Goal: Use online tool/utility: Utilize a website feature to perform a specific function

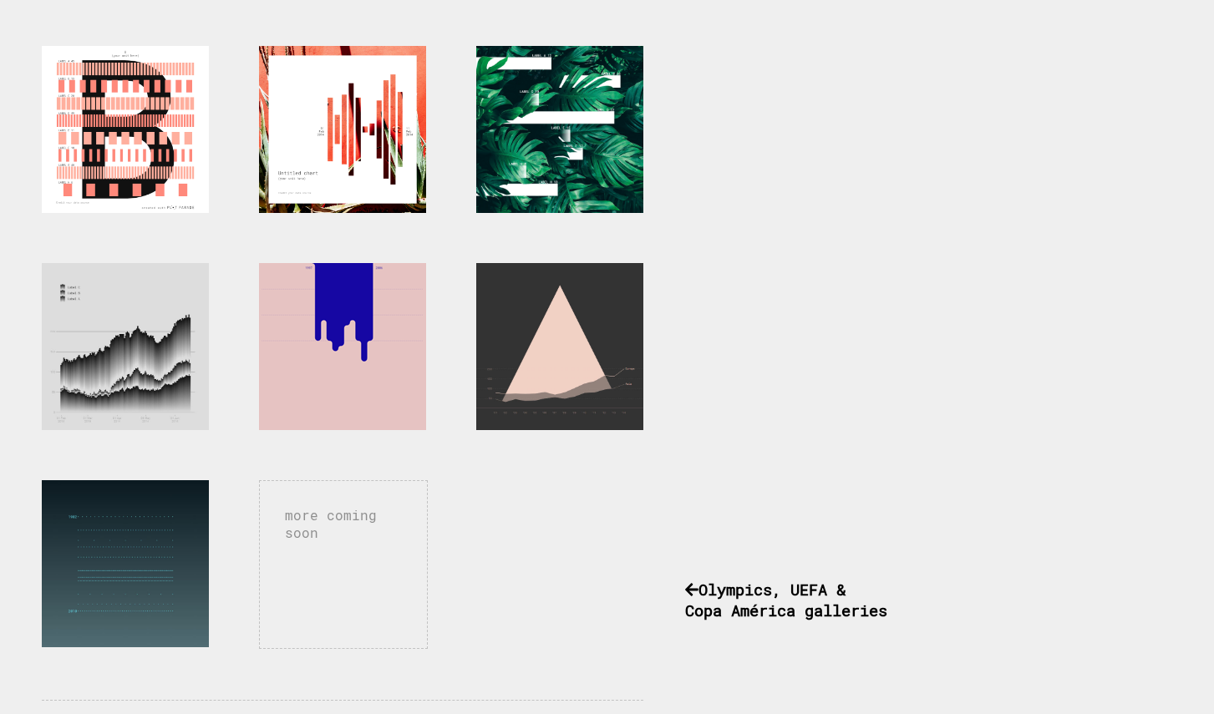
scroll to position [726, 0]
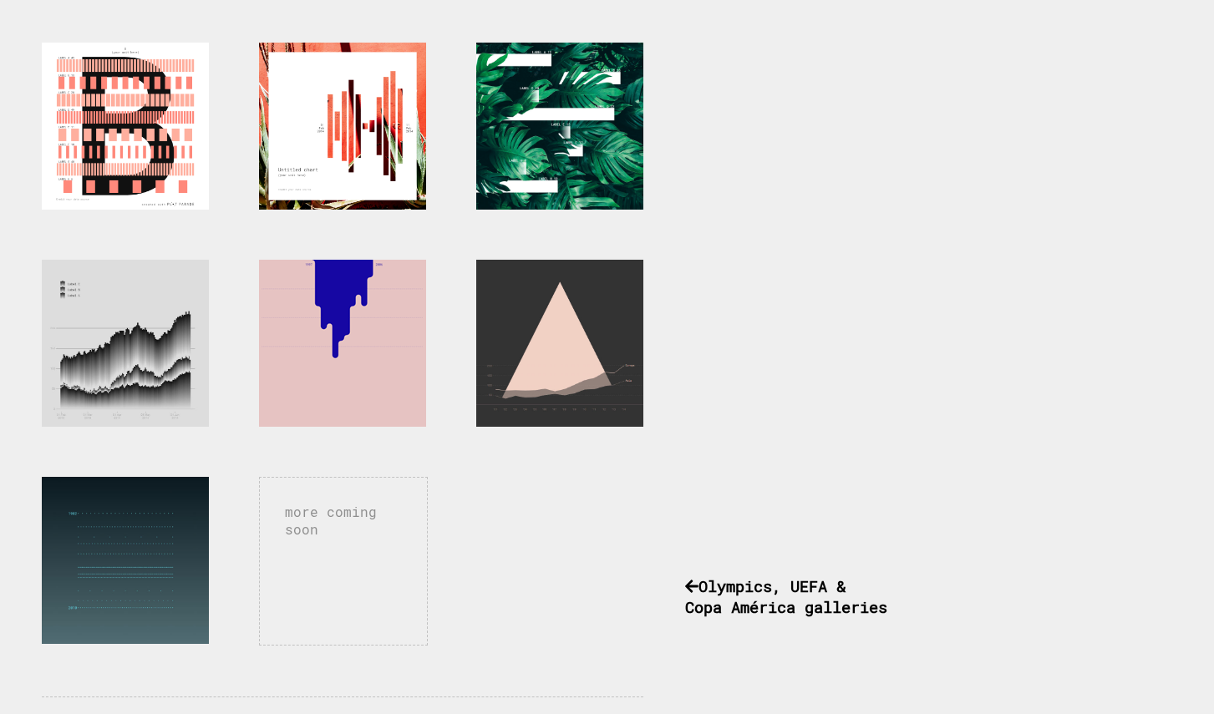
click at [352, 302] on div at bounding box center [342, 343] width 167 height 167
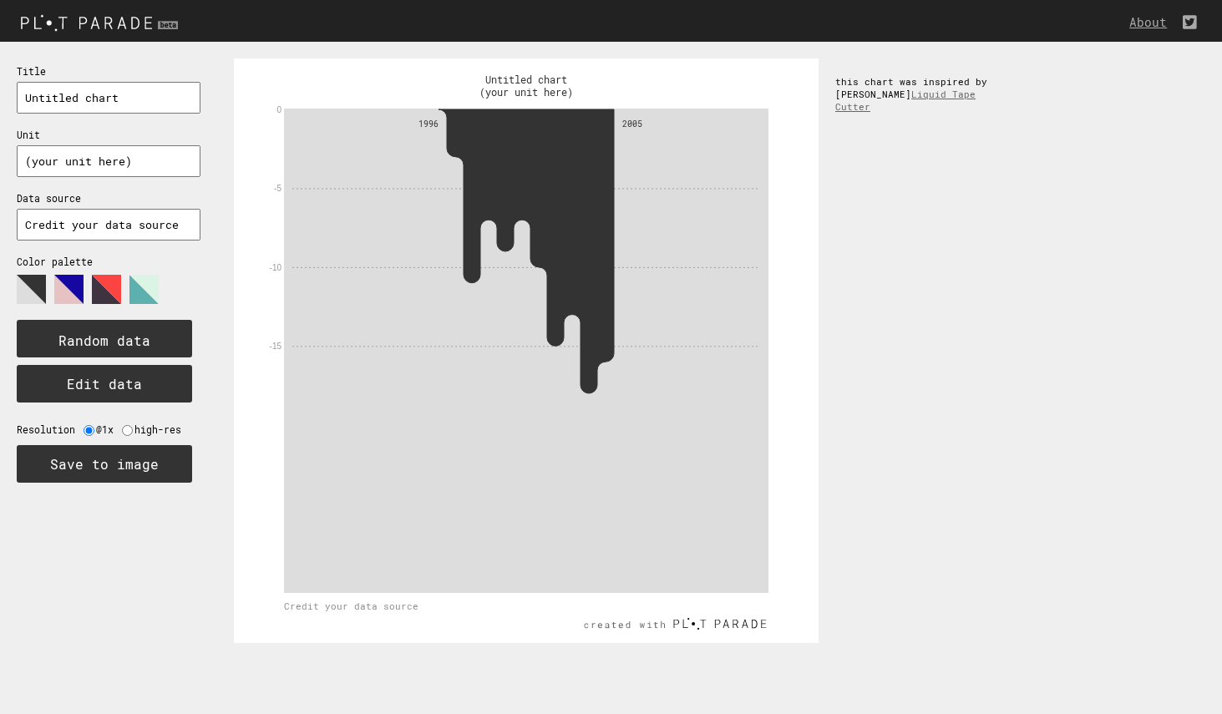
click at [105, 280] on polygon at bounding box center [106, 289] width 29 height 29
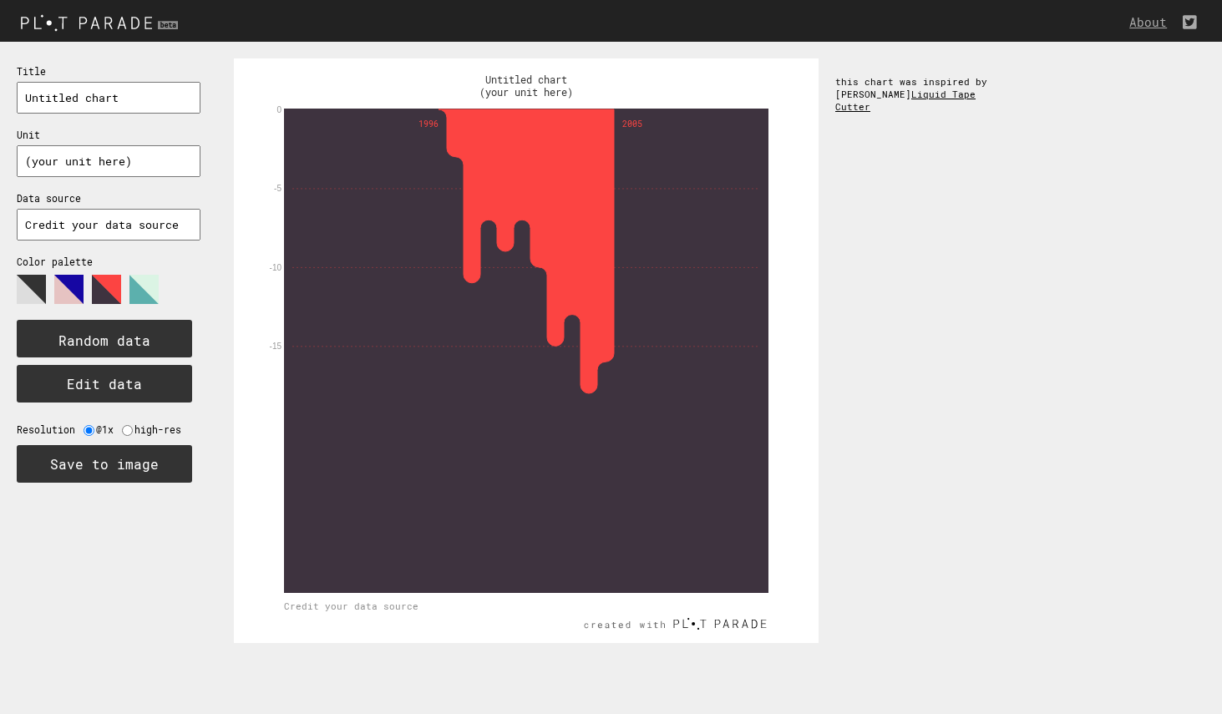
click at [965, 99] on link "Liquid Tape Cutter" at bounding box center [905, 100] width 140 height 25
click at [131, 23] on img at bounding box center [101, 22] width 203 height 28
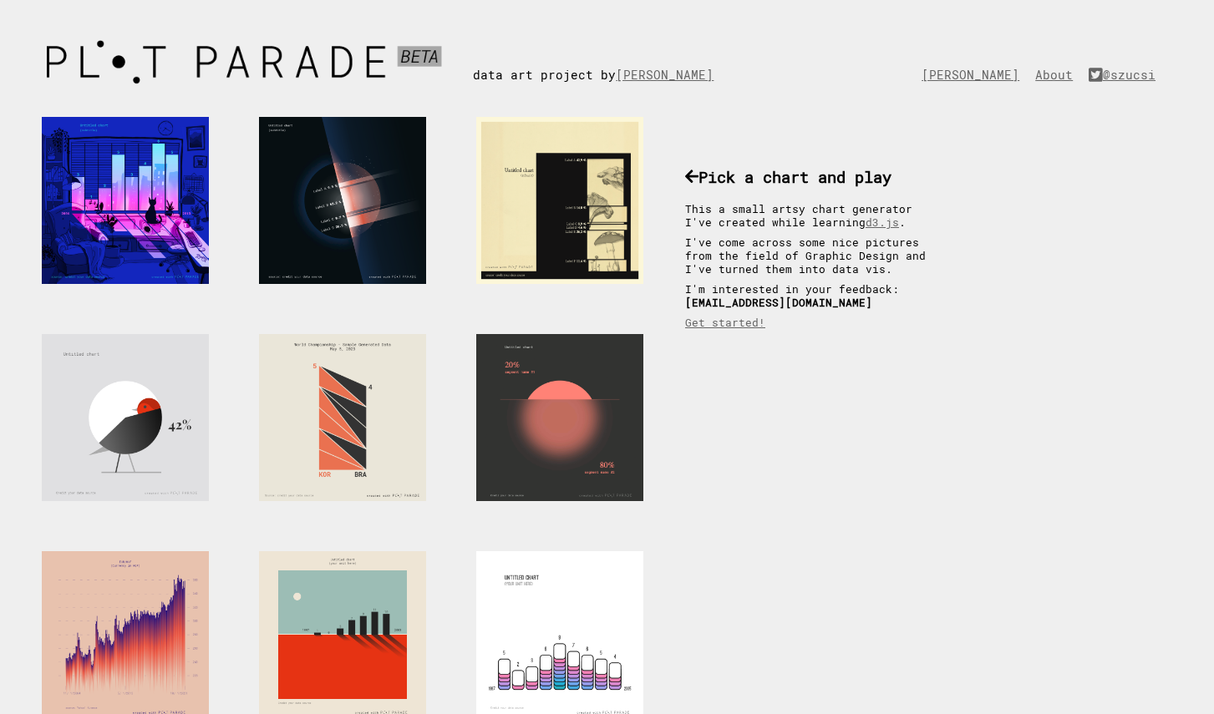
click at [562, 413] on div at bounding box center [559, 417] width 167 height 167
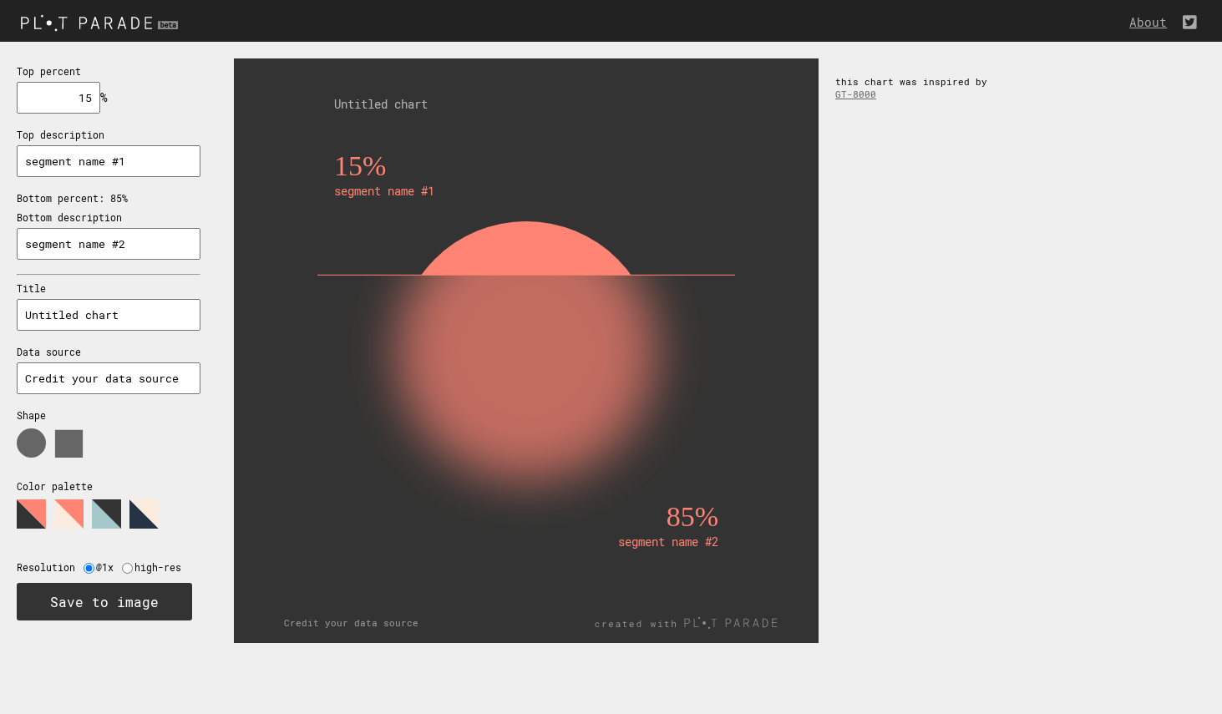
drag, startPoint x: 501, startPoint y: 314, endPoint x: 501, endPoint y: 351, distance: 36.7
click at [501, 351] on rect at bounding box center [526, 467] width 384 height 384
click at [77, 96] on input "15" at bounding box center [59, 98] width 84 height 32
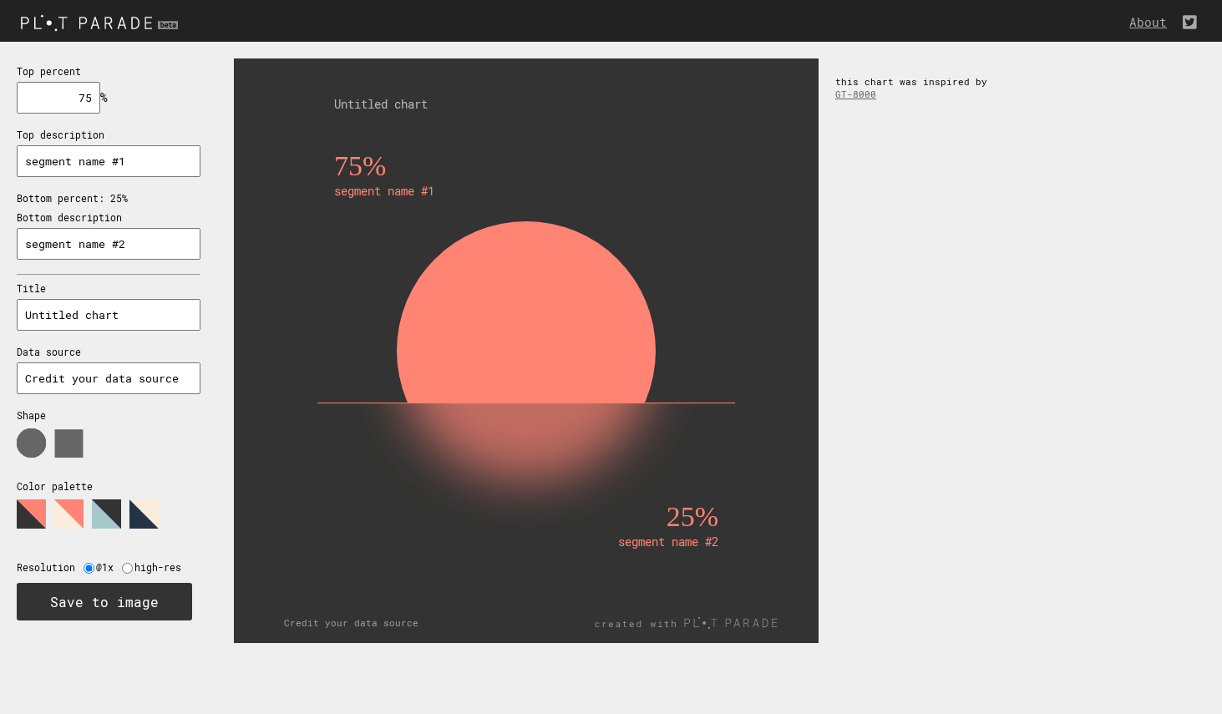
type input "75"
click at [104, 157] on input "segment name #1" at bounding box center [109, 161] width 184 height 32
type input "Morning"
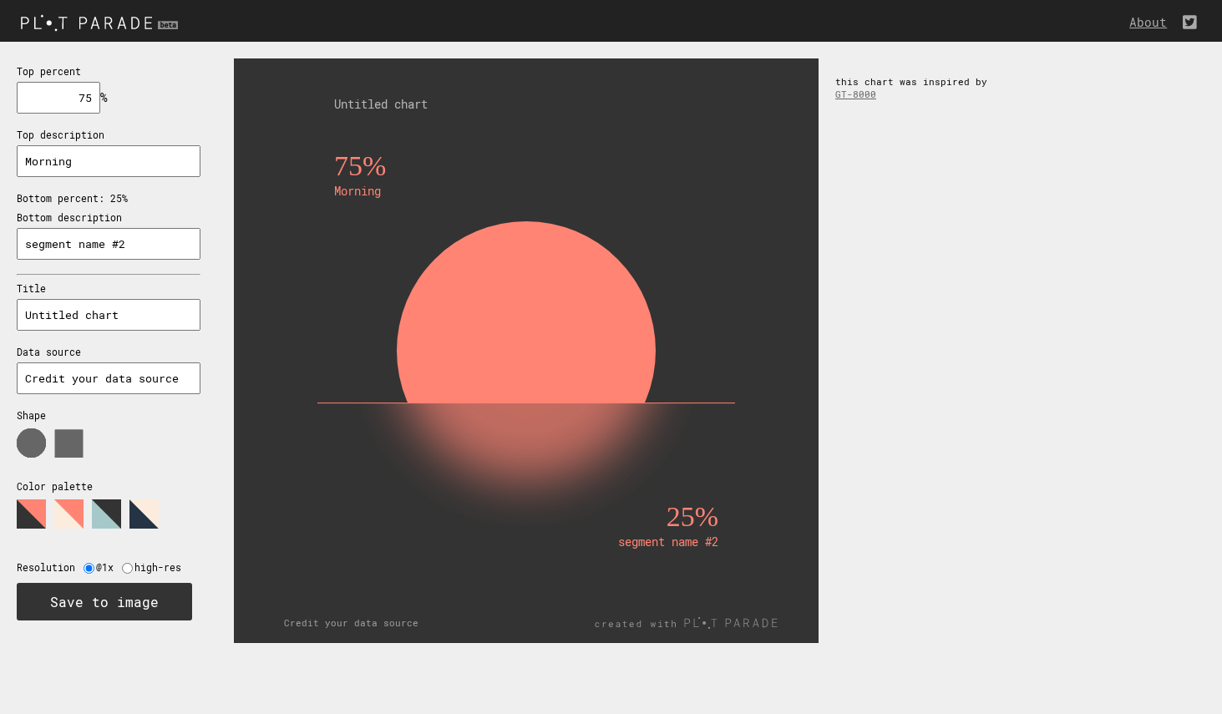
click at [96, 241] on input "segment name #2" at bounding box center [109, 244] width 184 height 32
type input "Night"
click at [81, 309] on input "Untitled chart" at bounding box center [109, 315] width 184 height 32
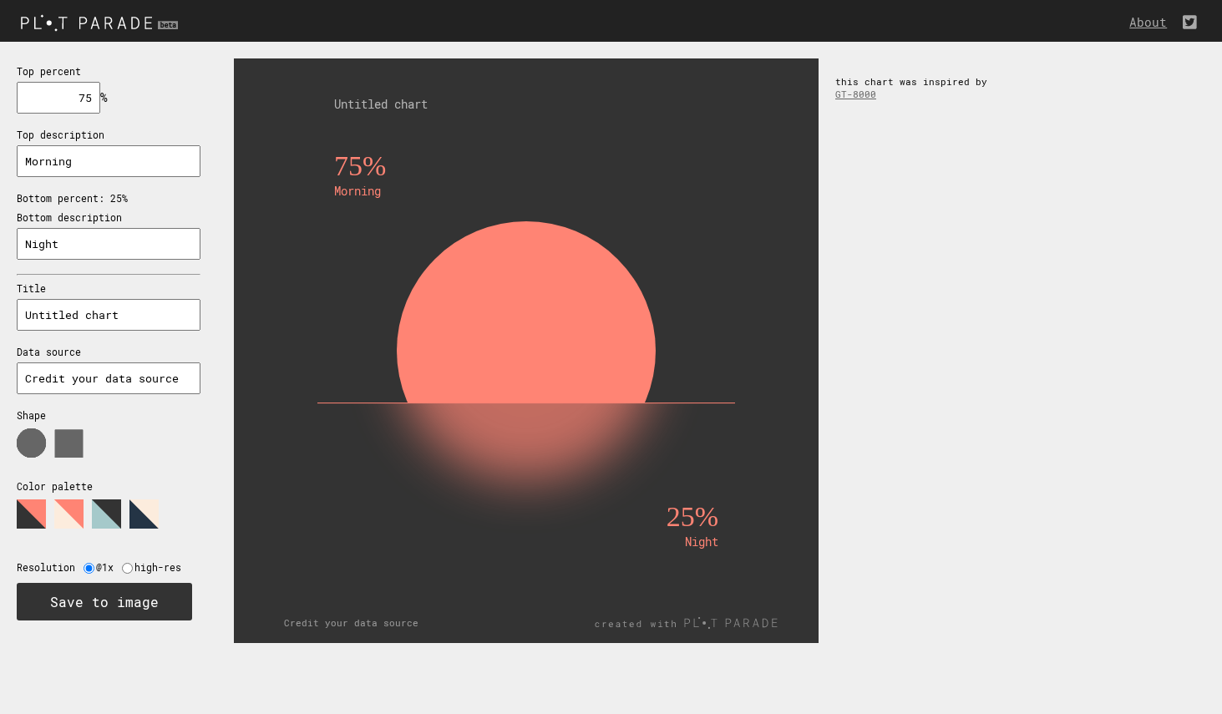
click at [81, 309] on input "Untitled chart" at bounding box center [109, 315] width 184 height 32
type input "Day"
click at [71, 370] on input "Credit your data source" at bounding box center [109, 378] width 184 height 32
type input "strejde.com"
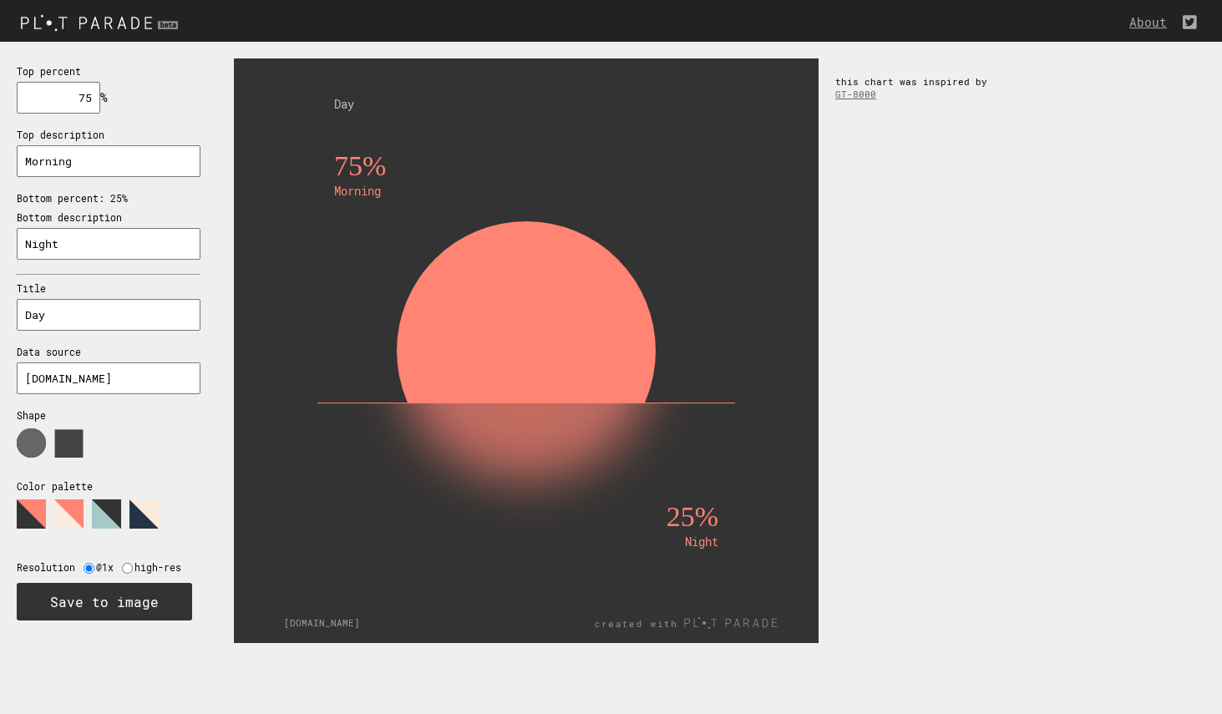
click at [69, 432] on use at bounding box center [69, 444] width 28 height 28
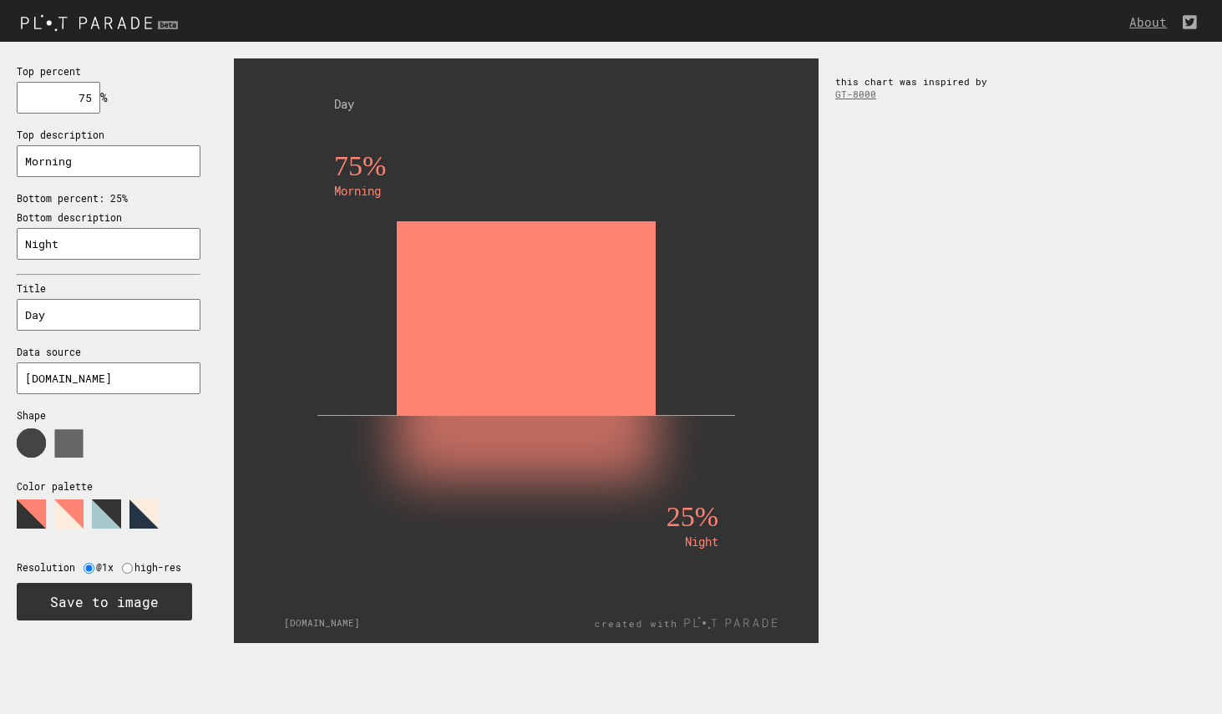
click at [36, 433] on use at bounding box center [31, 442] width 29 height 29
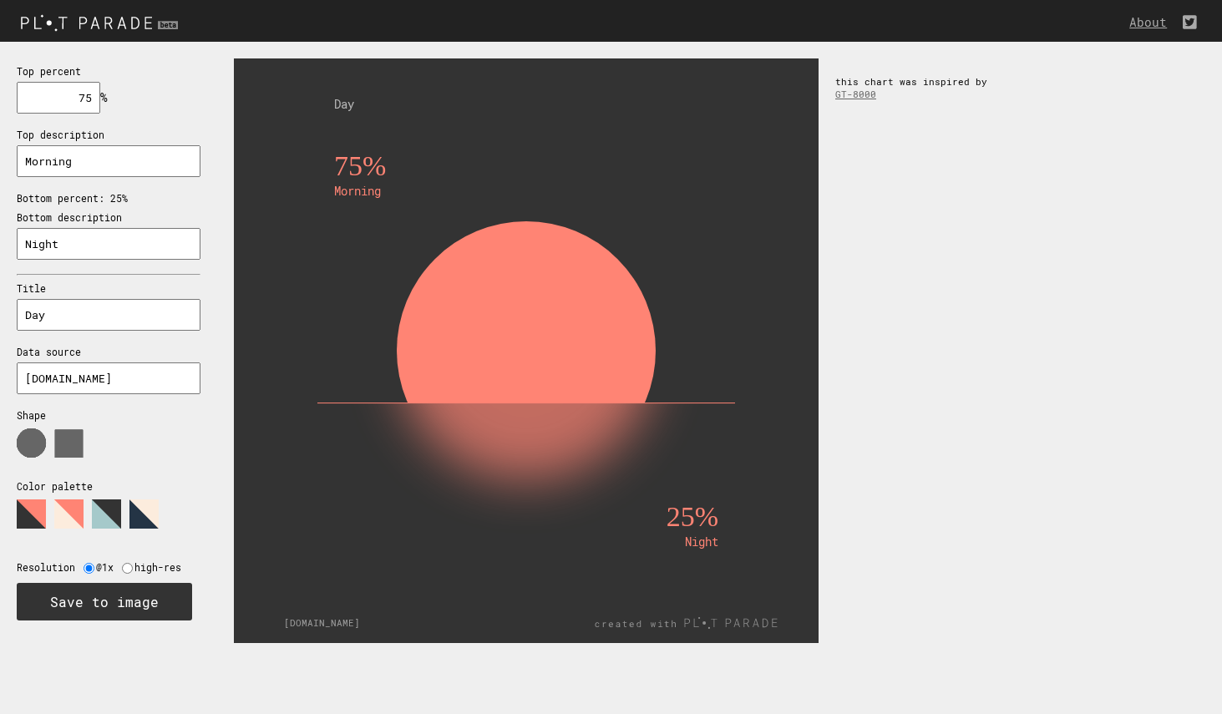
click at [108, 499] on polygon at bounding box center [106, 513] width 29 height 29
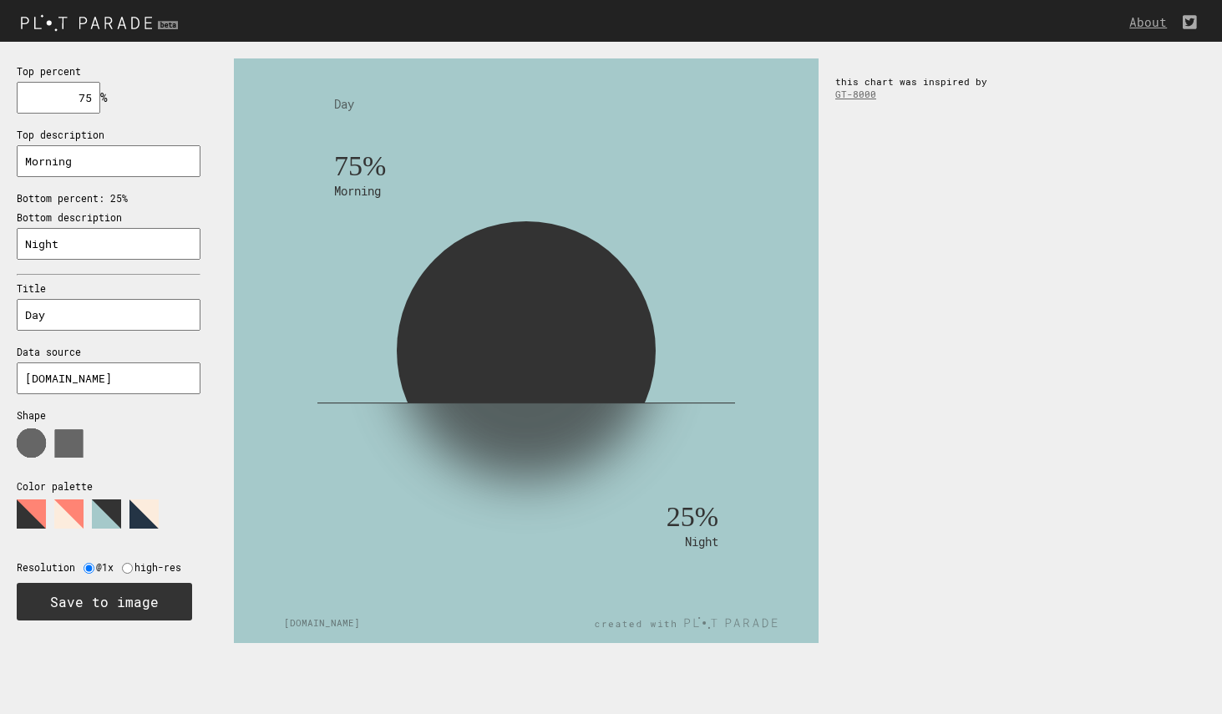
click at [139, 505] on polygon at bounding box center [143, 513] width 29 height 29
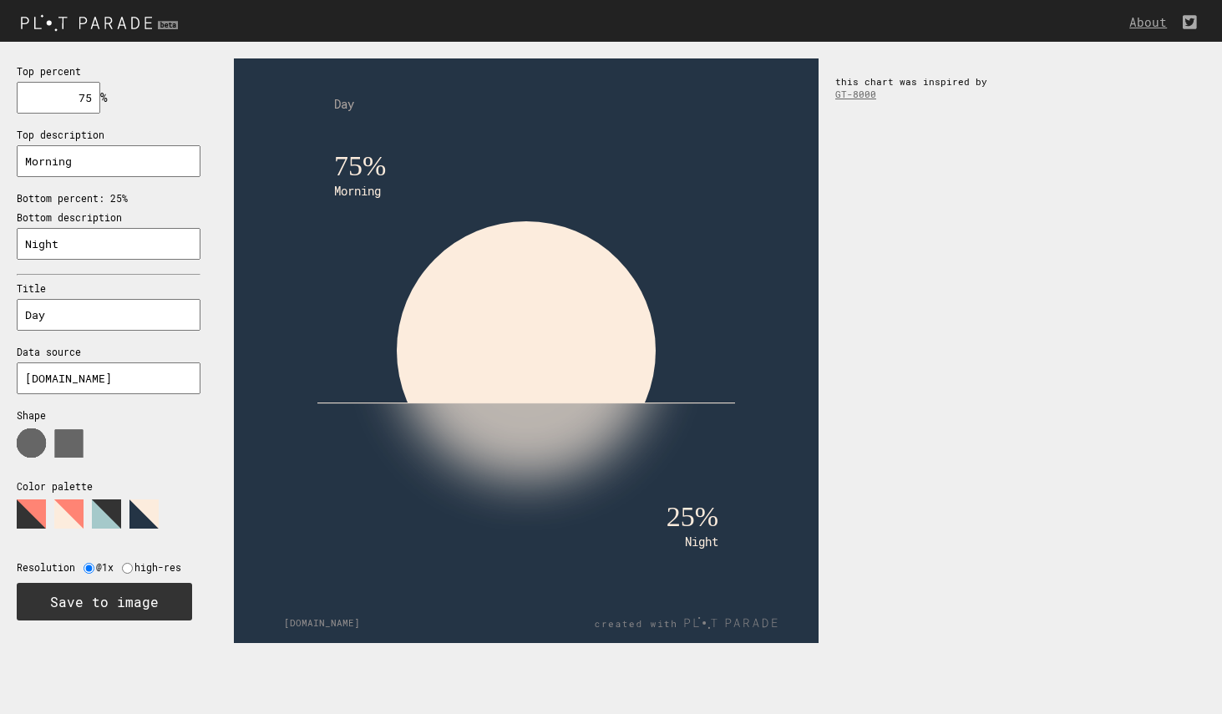
click at [64, 499] on polygon at bounding box center [68, 513] width 29 height 29
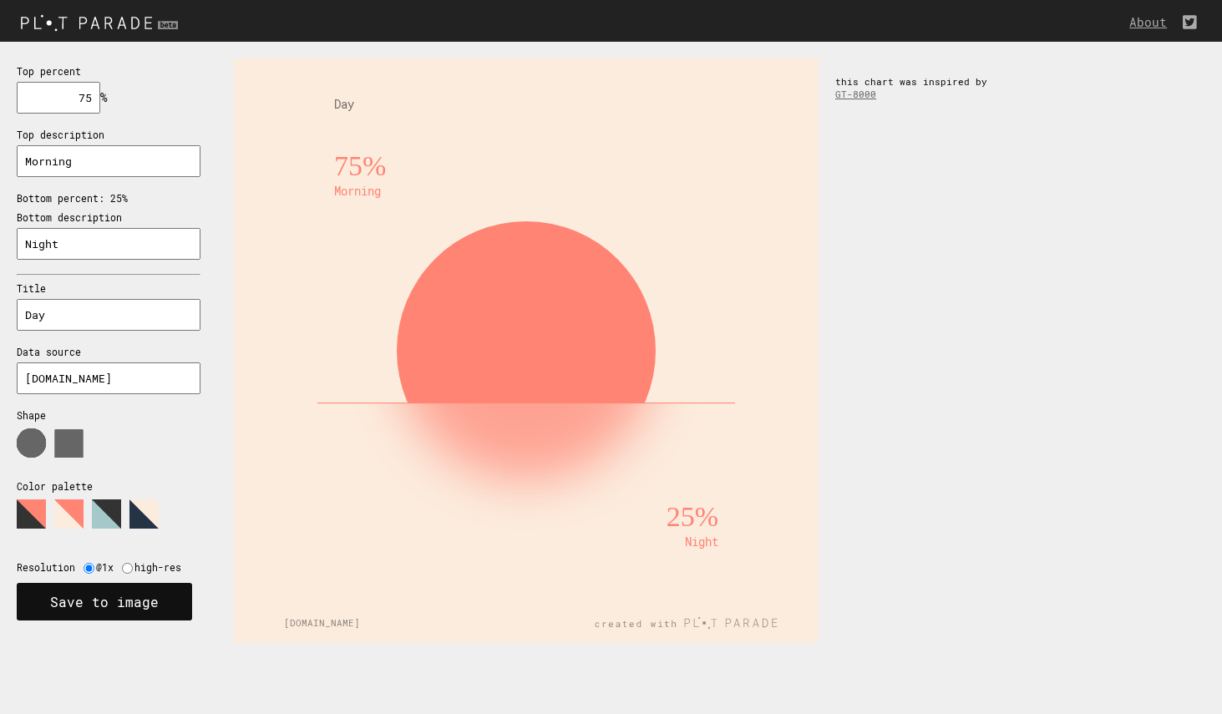
click at [101, 590] on button "Save to image" at bounding box center [104, 602] width 175 height 38
click at [127, 563] on input "radio" at bounding box center [127, 568] width 11 height 11
radio input "true"
click at [94, 304] on input "Day" at bounding box center [109, 315] width 184 height 32
click at [139, 369] on input "strejde.com" at bounding box center [109, 378] width 184 height 32
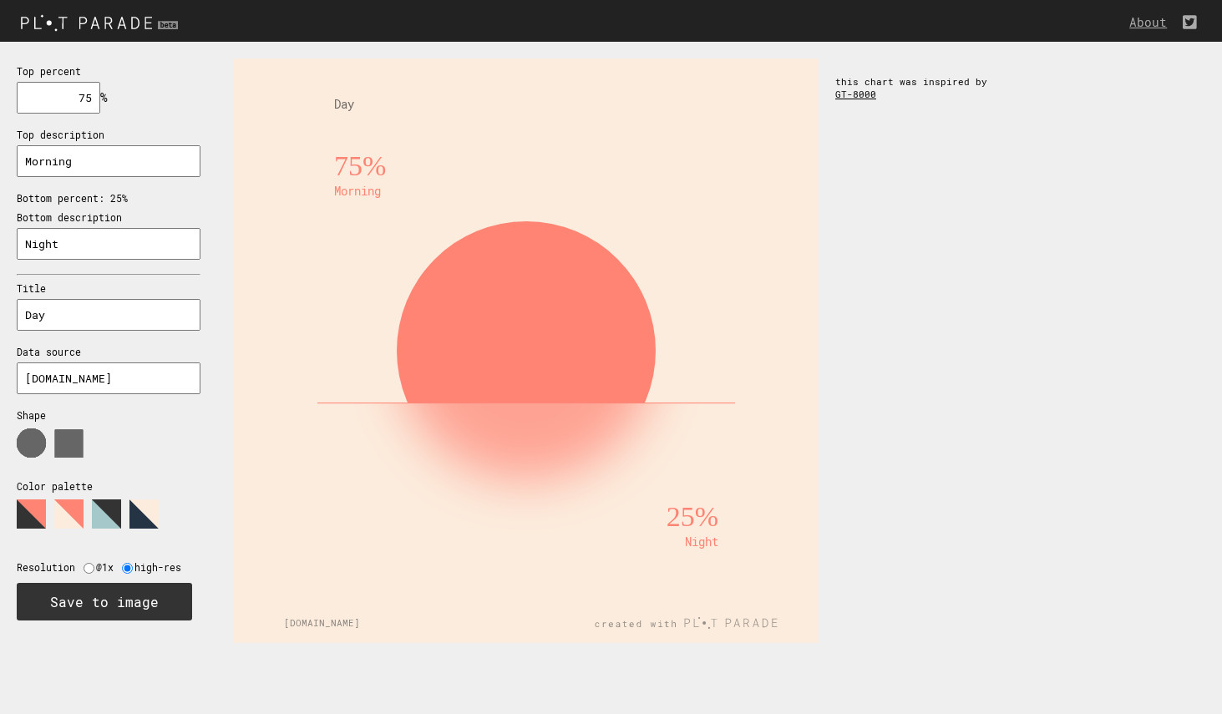
click at [861, 91] on link "GT-8000" at bounding box center [855, 94] width 41 height 13
click at [119, 592] on button "Save to image" at bounding box center [104, 602] width 175 height 38
click at [66, 23] on img at bounding box center [101, 22] width 203 height 28
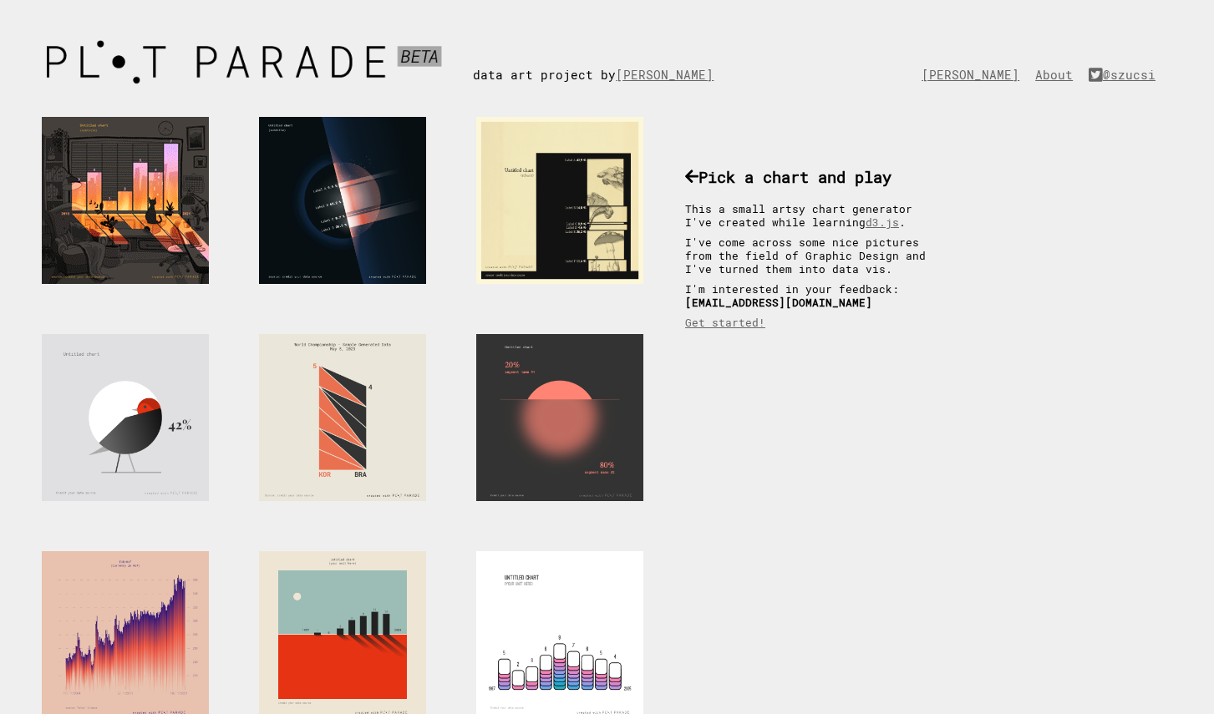
click at [137, 204] on div at bounding box center [125, 200] width 167 height 167
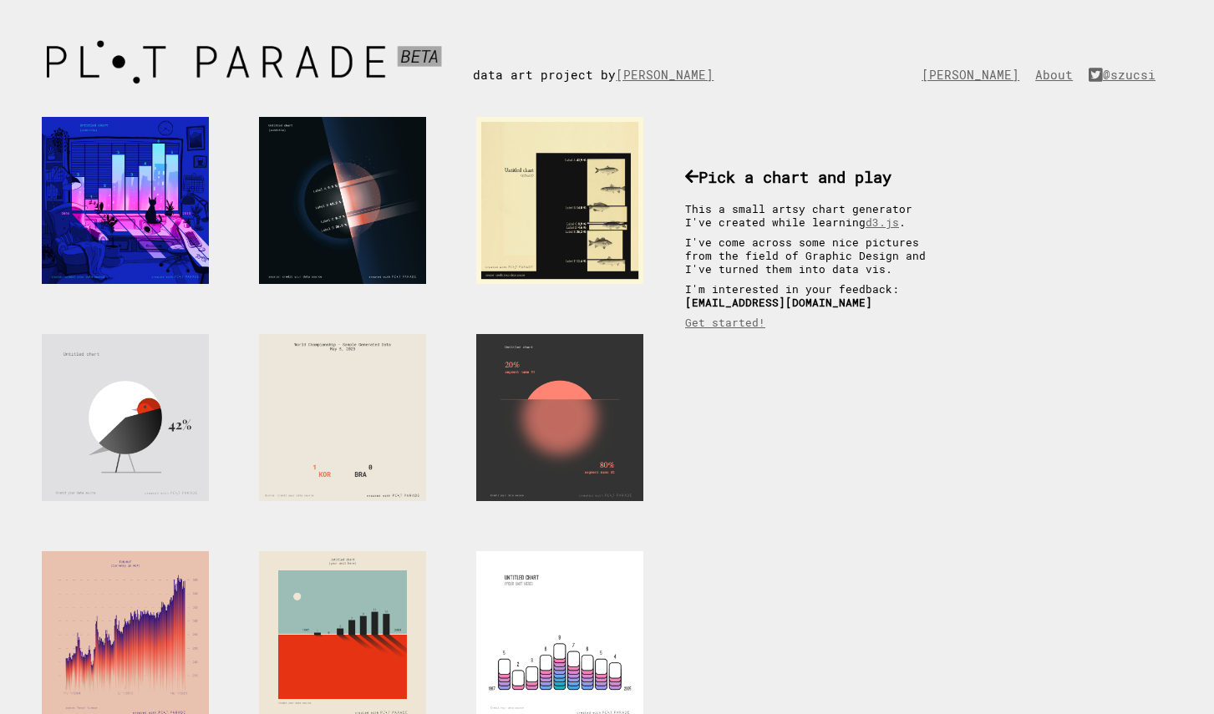
click at [575, 214] on div at bounding box center [559, 200] width 167 height 167
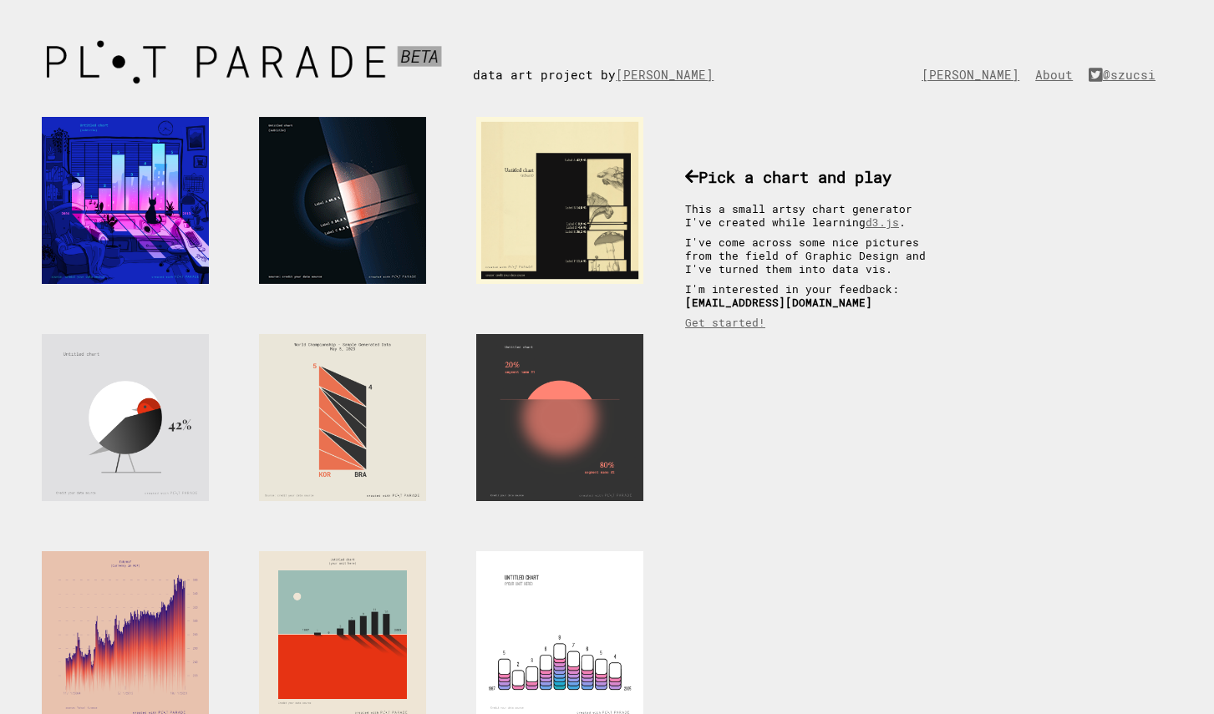
click at [333, 176] on div at bounding box center [342, 200] width 167 height 167
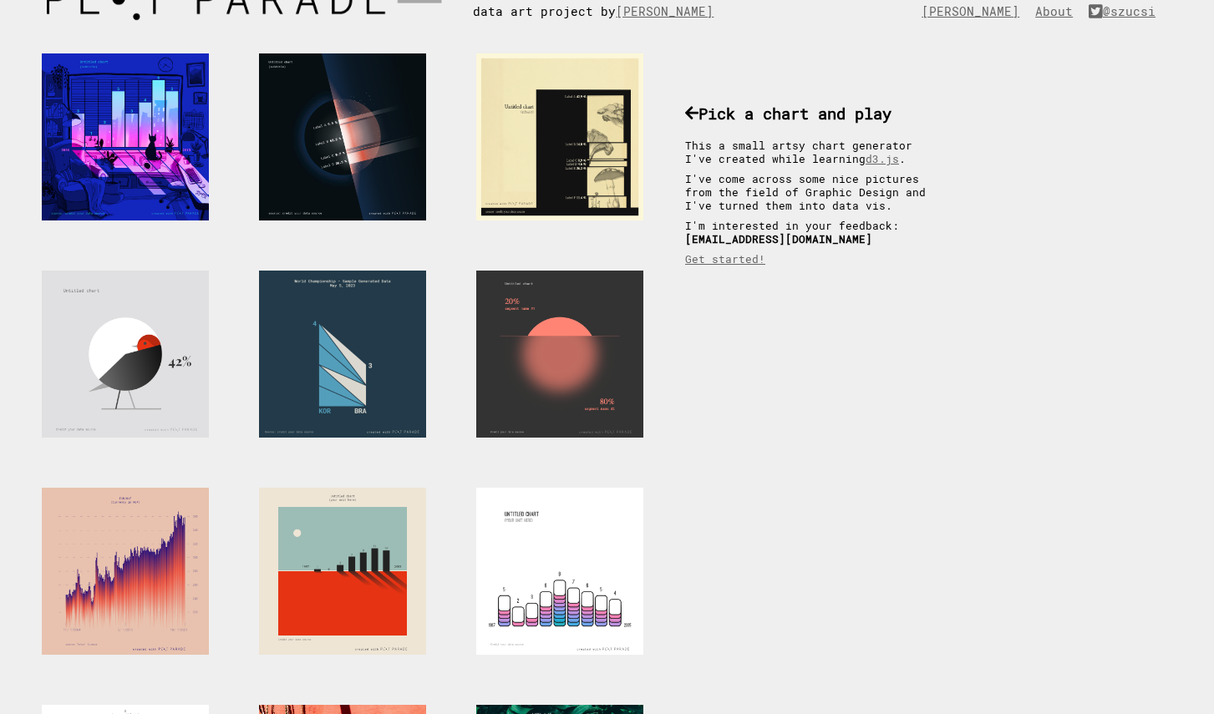
click at [342, 352] on div at bounding box center [342, 354] width 167 height 167
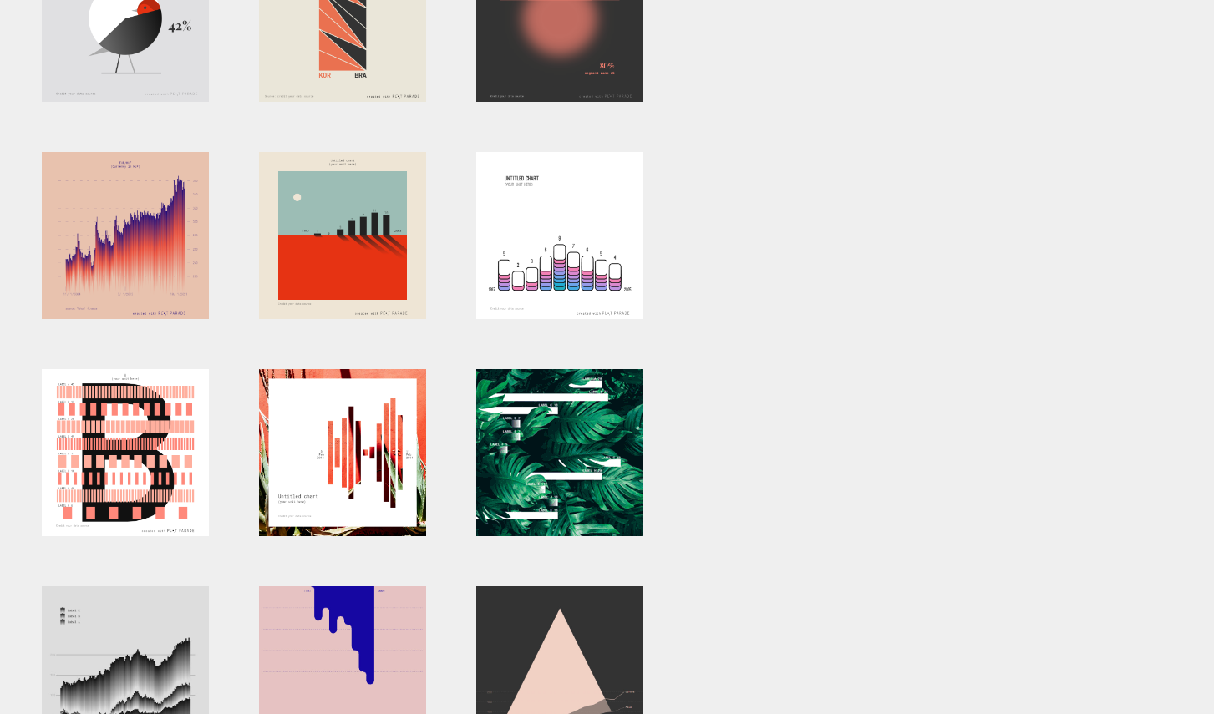
scroll to position [376, 0]
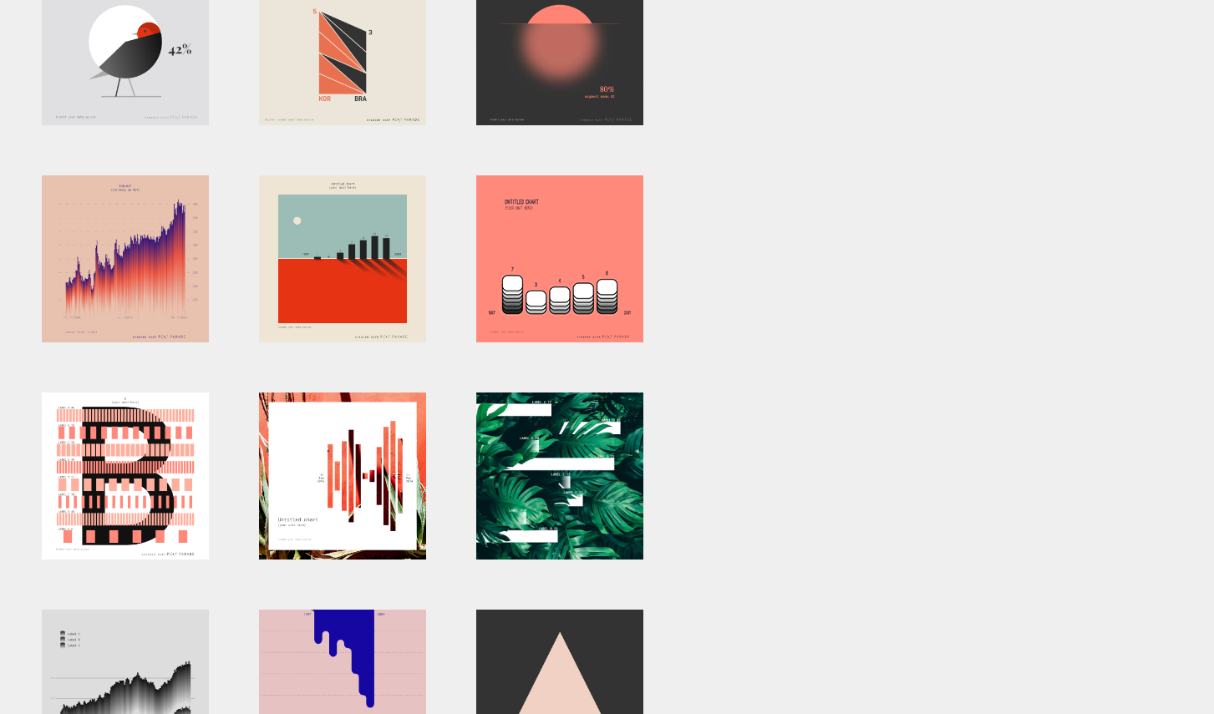
click at [564, 249] on div at bounding box center [559, 258] width 167 height 167
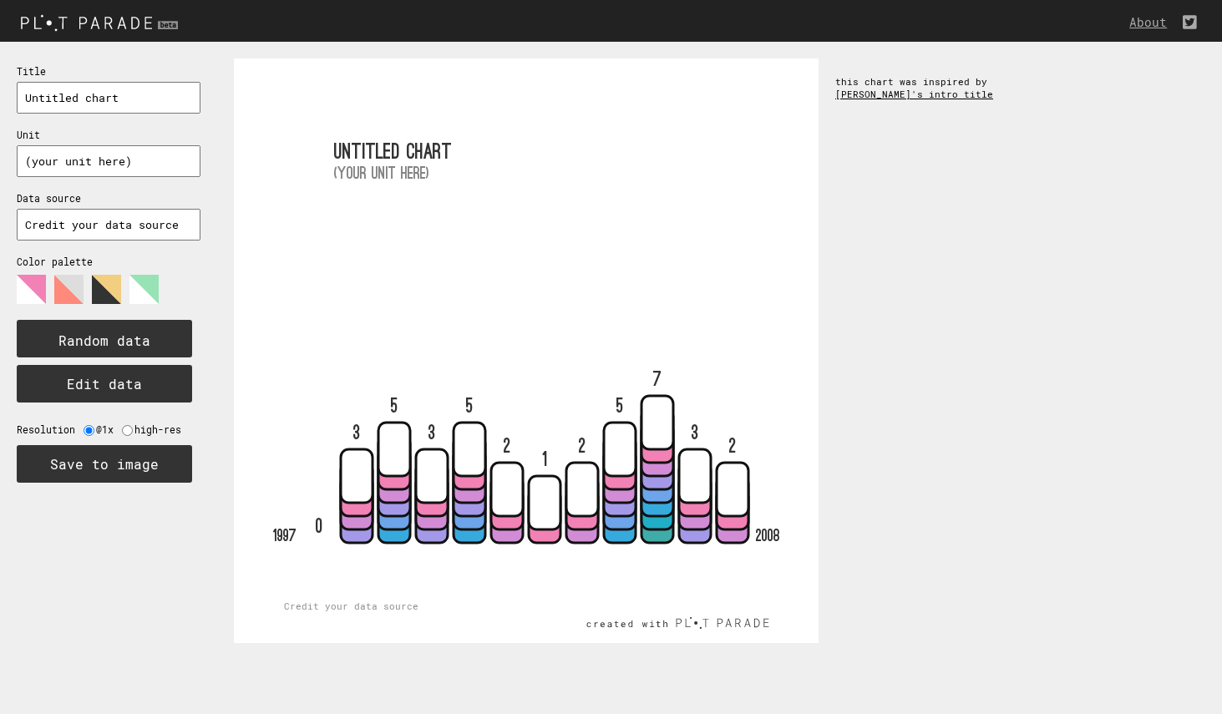
click at [874, 90] on link "[PERSON_NAME]'s intro title" at bounding box center [914, 94] width 158 height 13
click at [910, 380] on div "0 3 5 3 5 2 1 2 5 7 [DATE] 2008 Untitled chart (your unit here) Credit your dat…" at bounding box center [719, 351] width 1005 height 618
